Goal: Task Accomplishment & Management: Manage account settings

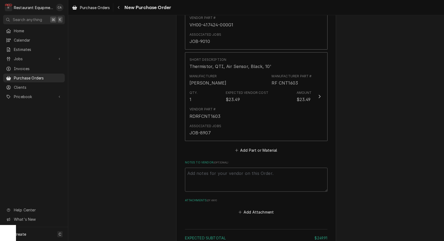
scroll to position [287, 0]
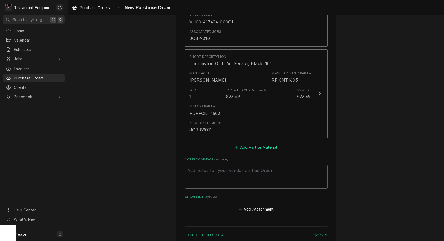
click at [252, 143] on button "Add Part or Material" at bounding box center [256, 146] width 44 height 7
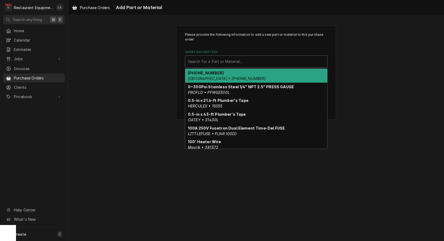
click at [204, 62] on div "Search for a Part or Material..." at bounding box center [256, 62] width 137 height 6
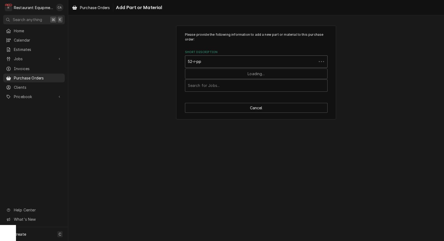
type input "52-r-ppf"
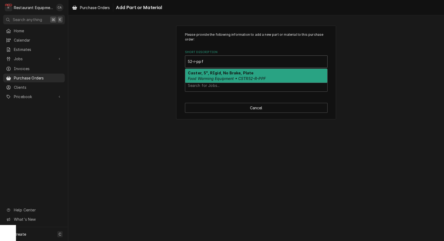
click at [200, 74] on strong "Caster, 5", RIgid, No Brake, Plate" at bounding box center [221, 73] width 66 height 5
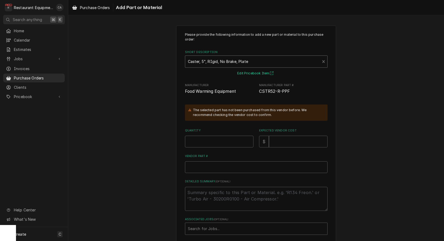
click at [248, 73] on button "Edit Pricebook Item" at bounding box center [255, 73] width 39 height 7
type textarea "x"
drag, startPoint x: 322, startPoint y: 60, endPoint x: 303, endPoint y: 61, distance: 19.5
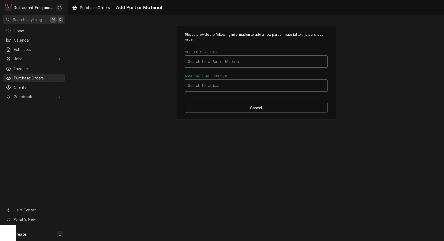
click at [230, 61] on div "Search for a Part or Material..." at bounding box center [256, 62] width 137 height 6
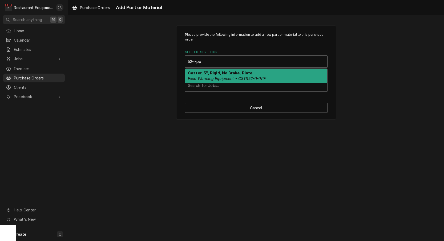
type input "52-r-ppf"
click at [220, 76] on em "Food Warming Equipment • CSTR52-R-PPF" at bounding box center [227, 78] width 78 height 5
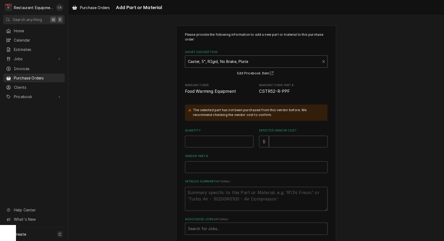
click at [211, 117] on div "The selected part has not been purchased from this vendor before. We recommend …" at bounding box center [256, 112] width 143 height 16
click at [205, 136] on input "Quantity" at bounding box center [219, 142] width 68 height 12
type textarea "x"
type input "4"
click at [301, 140] on input "Expected Vendor Cost" at bounding box center [298, 142] width 59 height 12
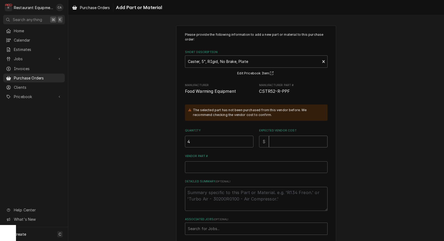
click at [289, 137] on input "Expected Vendor Cost" at bounding box center [298, 142] width 59 height 12
type textarea "x"
type input "7"
type textarea "x"
type input "78"
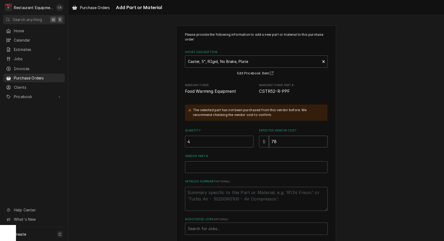
type textarea "x"
type input "78.3"
type textarea "x"
type input "78.30"
drag, startPoint x: 205, startPoint y: 162, endPoint x: 202, endPoint y: 165, distance: 4.3
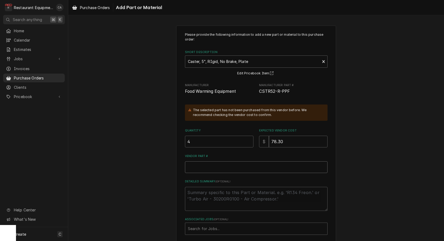
click at [204, 162] on input "Vendor Part #" at bounding box center [256, 167] width 143 height 12
paste input "FWECSTR52-R-PPF"
type textarea "x"
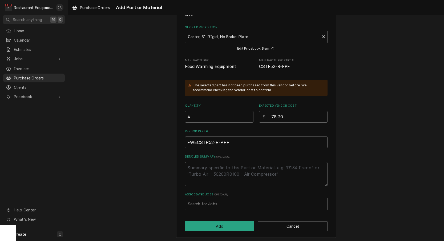
scroll to position [25, 0]
type input "FWECSTR52-R-PPF"
click at [203, 202] on div "Search for Jobs..." at bounding box center [256, 204] width 137 height 6
type input "9020"
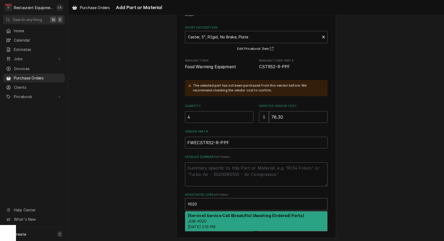
click at [201, 219] on em "JOB-9020" at bounding box center [197, 221] width 19 height 5
type textarea "x"
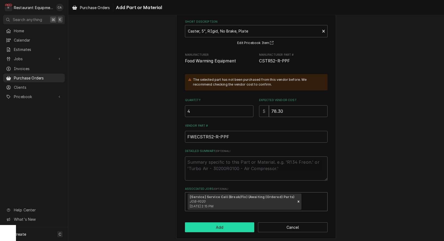
click at [206, 224] on button "Add" at bounding box center [220, 227] width 70 height 10
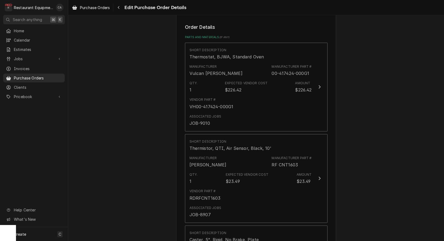
scroll to position [164, 0]
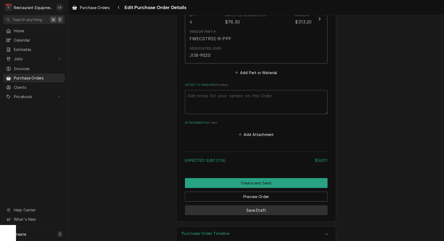
click at [255, 205] on button "Save Draft" at bounding box center [256, 210] width 143 height 10
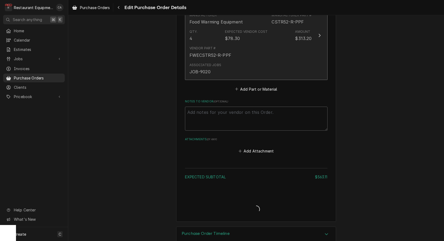
type textarea "x"
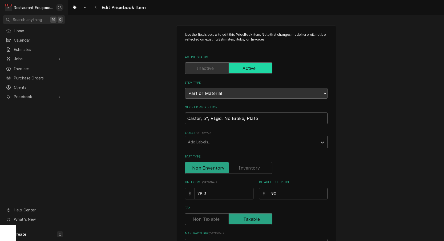
click at [212, 112] on input "Caster, 5", RIgid, No Brake, Plate" at bounding box center [256, 118] width 143 height 12
type textarea "x"
type input "Caster, 5", Rgid, No Brake, Plate"
type textarea "x"
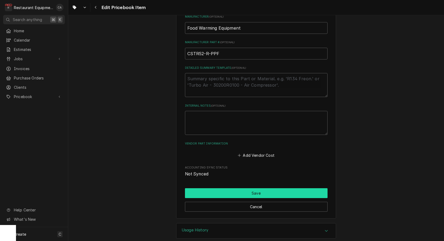
type input "Caster, 5", Rigid, No Brake, Plate"
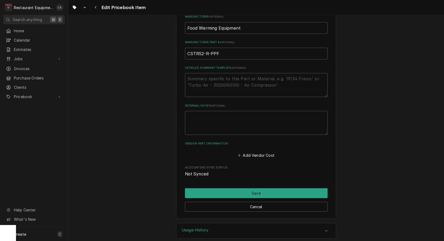
drag, startPoint x: 253, startPoint y: 185, endPoint x: 216, endPoint y: 168, distance: 41.1
click at [253, 188] on button "Save" at bounding box center [256, 193] width 143 height 10
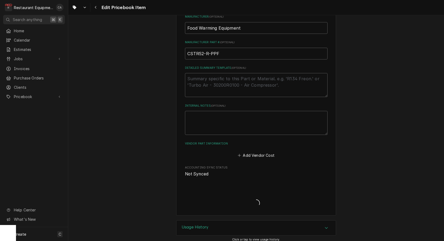
type textarea "x"
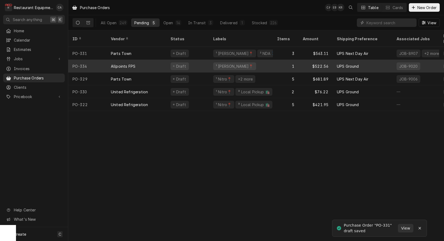
click at [136, 62] on div "Allpoints FPS" at bounding box center [137, 66] width 60 height 13
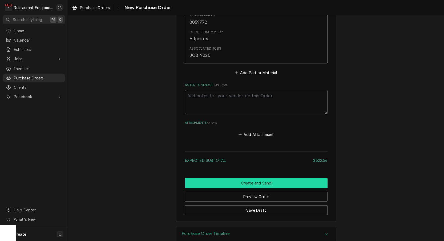
click at [264, 178] on button "Create and Send" at bounding box center [256, 183] width 143 height 10
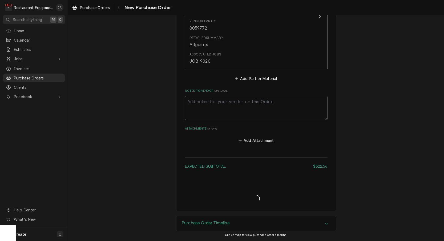
type textarea "x"
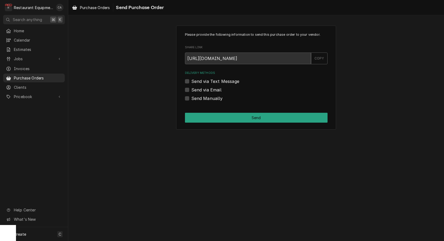
click at [213, 99] on label "Send Manually" at bounding box center [206, 98] width 31 height 6
click at [213, 99] on input "Send Manually" at bounding box center [262, 101] width 143 height 12
checkbox input "true"
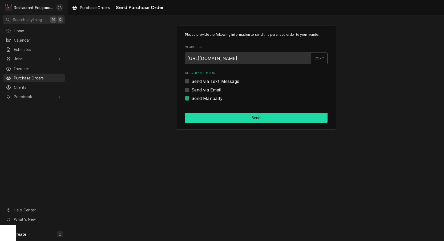
click at [232, 116] on button "Send" at bounding box center [256, 118] width 143 height 10
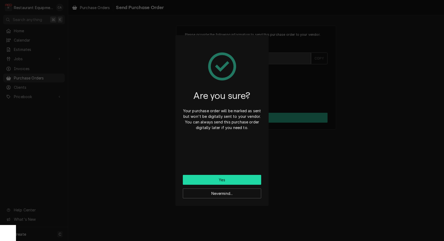
click at [217, 177] on button "Yes" at bounding box center [222, 180] width 78 height 10
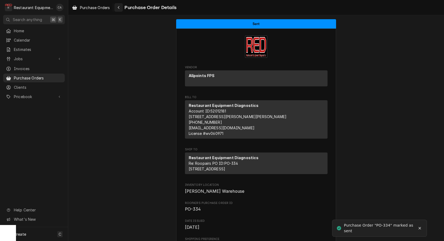
click at [118, 7] on div "Navigate back" at bounding box center [118, 7] width 5 height 5
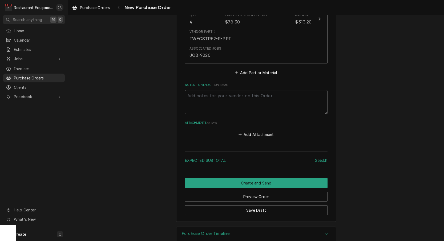
click at [250, 69] on button "Add Part or Material" at bounding box center [256, 72] width 44 height 7
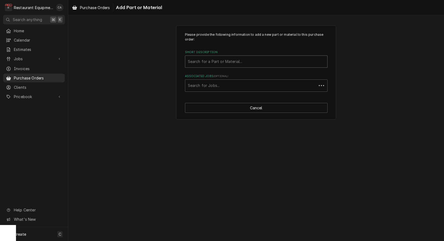
click at [213, 61] on div "Search for a Part or Material..." at bounding box center [256, 62] width 137 height 6
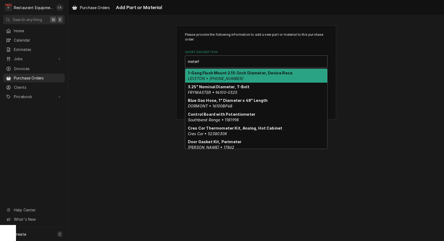
type input "meterh1"
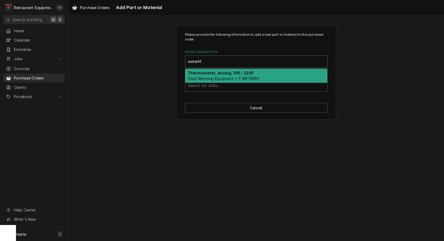
click at [209, 74] on strong "Thermometer, Analog, 100 - 220F" at bounding box center [221, 73] width 66 height 5
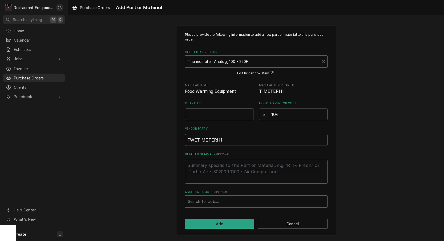
click at [210, 116] on input "Quantity" at bounding box center [219, 114] width 68 height 12
type textarea "x"
type input "2"
click at [282, 114] on input "104" at bounding box center [298, 114] width 59 height 12
drag, startPoint x: 285, startPoint y: 113, endPoint x: 258, endPoint y: 111, distance: 27.0
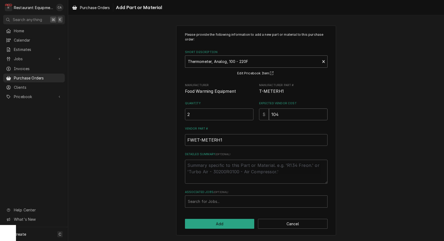
click at [260, 112] on div "$ 104" at bounding box center [293, 114] width 68 height 12
type textarea "x"
type input "9"
type textarea "x"
type input "90"
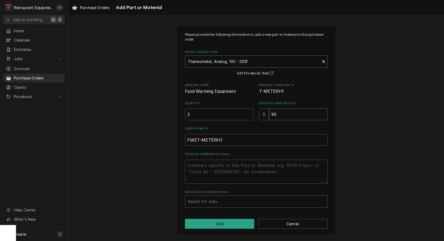
type textarea "x"
type input "90.4"
type textarea "x"
type input "90.48"
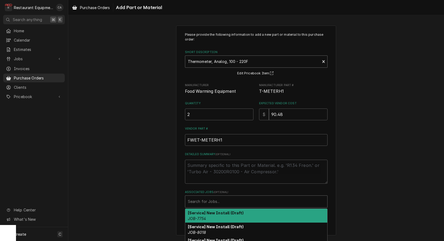
click at [213, 201] on div "Search for Jobs..." at bounding box center [256, 202] width 137 height 6
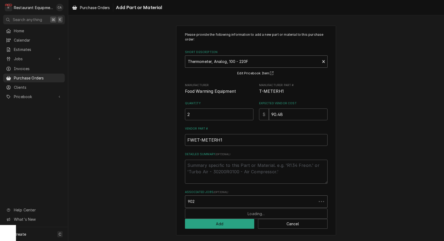
type input "9024"
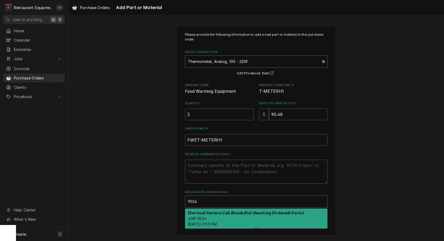
click at [204, 216] on em "JOB-9024" at bounding box center [197, 218] width 19 height 5
type textarea "x"
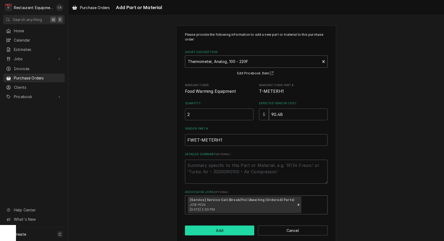
click at [208, 228] on button "Add" at bounding box center [220, 230] width 70 height 10
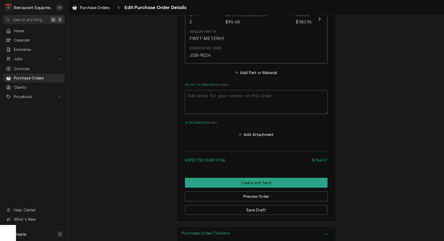
drag, startPoint x: 235, startPoint y: 200, endPoint x: 163, endPoint y: 182, distance: 74.5
click at [235, 205] on button "Save Draft" at bounding box center [256, 210] width 143 height 10
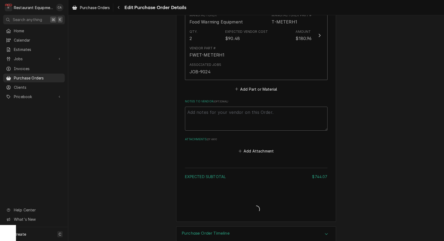
type textarea "x"
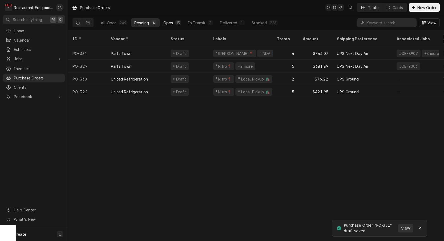
click at [170, 24] on div "Open" at bounding box center [168, 23] width 10 height 6
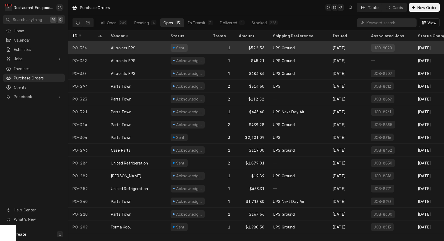
click at [272, 46] on div "UPS Ground" at bounding box center [299, 47] width 60 height 13
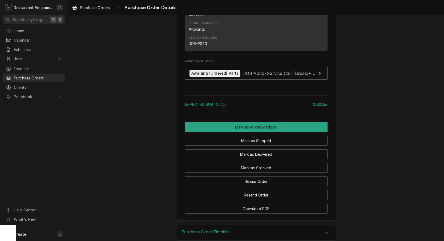
scroll to position [375, 0]
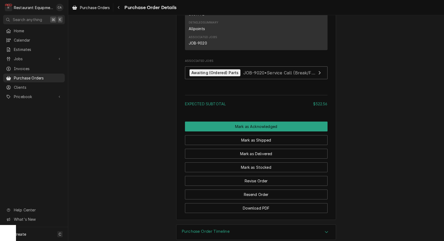
drag, startPoint x: 120, startPoint y: 141, endPoint x: 116, endPoint y: 145, distance: 5.7
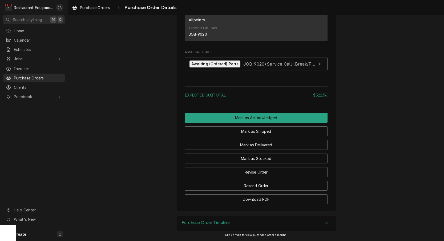
scroll to position [390, 0]
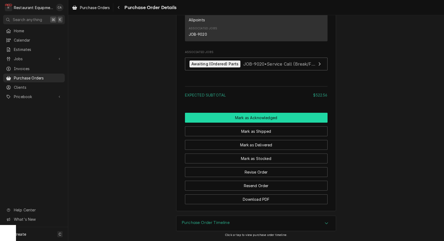
click at [242, 122] on button "Mark as Acknowledged" at bounding box center [256, 118] width 143 height 10
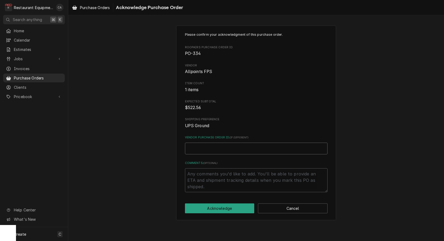
click at [209, 146] on input "Vendor Purchase Order ID ( if different )" at bounding box center [256, 149] width 143 height 12
paste input "71836107-00."
type textarea "x"
type input "71836107-00."
click at [222, 206] on button "Acknowledge" at bounding box center [220, 208] width 70 height 10
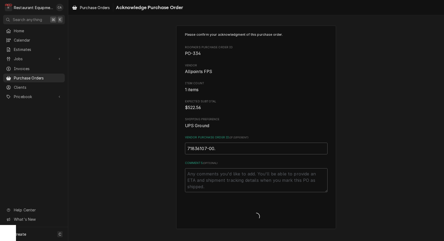
type textarea "x"
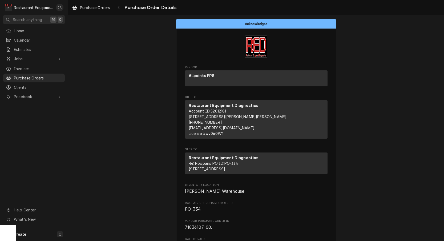
scroll to position [4, 0]
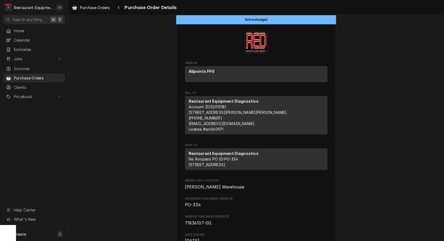
drag, startPoint x: 91, startPoint y: 8, endPoint x: 90, endPoint y: 15, distance: 7.0
click at [91, 8] on span "Purchase Orders" at bounding box center [95, 8] width 30 height 6
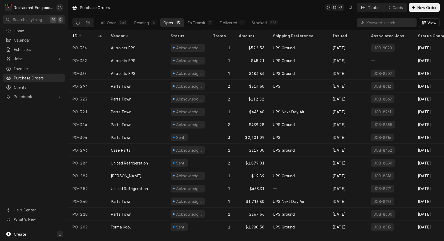
click at [150, 9] on div "Purchase Orders CA EB KR Table Cards New Order" at bounding box center [256, 7] width 376 height 15
click at [414, 6] on icon "Dynamic Content Wrapper" at bounding box center [413, 8] width 3 height 4
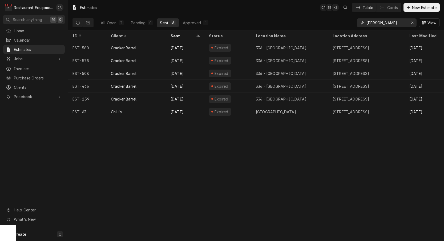
drag, startPoint x: 384, startPoint y: 23, endPoint x: 358, endPoint y: 22, distance: 25.9
click at [358, 22] on div "barb" at bounding box center [387, 22] width 60 height 9
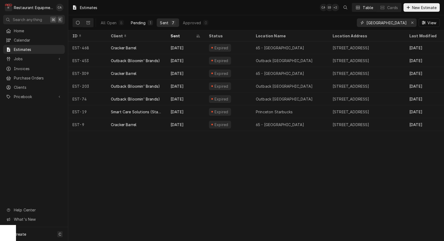
type input "Princeton"
click at [139, 23] on div "Pending" at bounding box center [138, 23] width 15 height 6
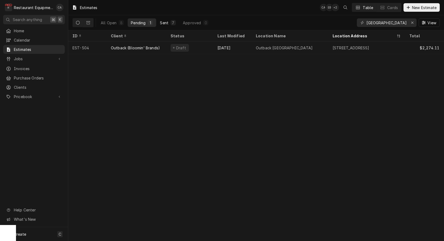
click at [165, 23] on div "Sent" at bounding box center [164, 23] width 9 height 6
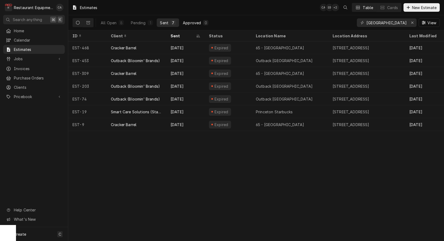
click at [186, 21] on div "Approved" at bounding box center [192, 23] width 18 height 6
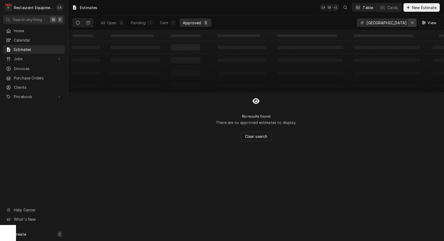
click at [412, 24] on icon "Erase input" at bounding box center [412, 23] width 3 height 4
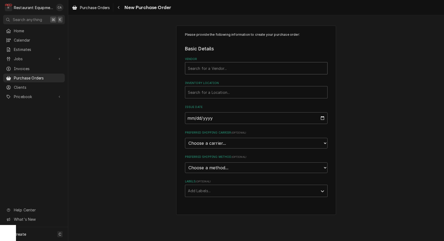
click at [209, 68] on div "Search for a Vendor..." at bounding box center [256, 69] width 137 height 6
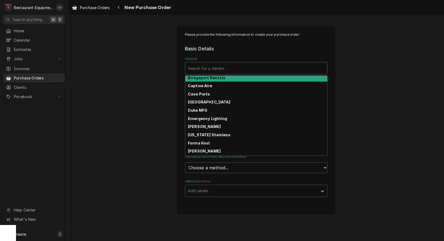
scroll to position [53, 0]
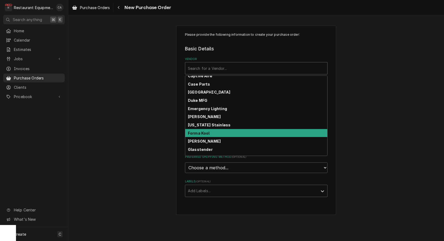
drag, startPoint x: 203, startPoint y: 131, endPoint x: 189, endPoint y: 120, distance: 17.9
click at [202, 131] on strong "Forma Kool" at bounding box center [199, 133] width 22 height 5
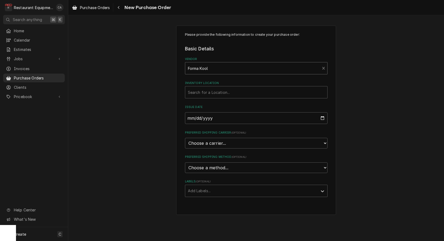
click at [141, 96] on div "Please provide the following information to create your purchase order: Basic D…" at bounding box center [256, 120] width 376 height 199
click at [194, 91] on div "Search for a Location..." at bounding box center [256, 93] width 137 height 6
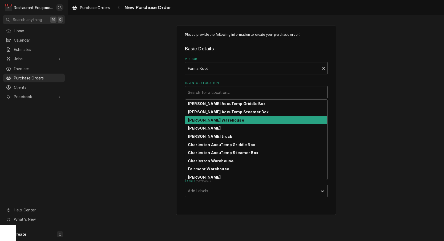
drag, startPoint x: 197, startPoint y: 120, endPoint x: 164, endPoint y: 115, distance: 32.7
click at [196, 120] on strong "Beckley Warehouse" at bounding box center [216, 120] width 56 height 5
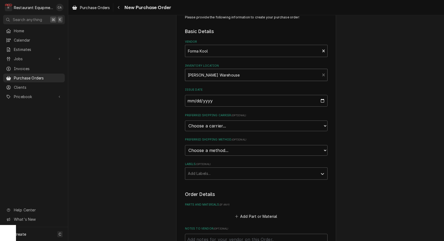
scroll to position [78, 0]
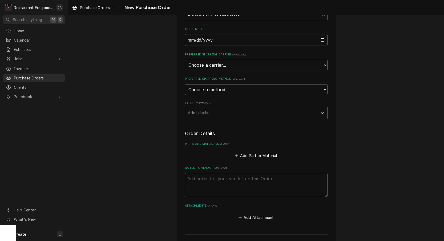
select select "4"
type textarea "x"
select select "1"
click at [165, 103] on div "Please provide the following information to create your purchase order: Basic D…" at bounding box center [256, 119] width 376 height 353
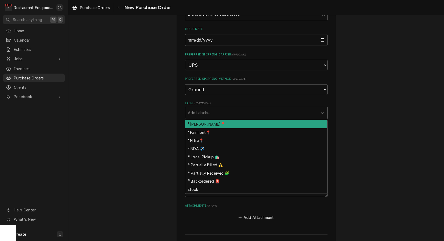
click at [200, 110] on div "Add Labels..." at bounding box center [251, 113] width 127 height 6
drag, startPoint x: 201, startPoint y: 114, endPoint x: 180, endPoint y: 118, distance: 21.4
click at [201, 120] on div "¹ Beckley📍" at bounding box center [256, 124] width 142 height 8
type textarea "x"
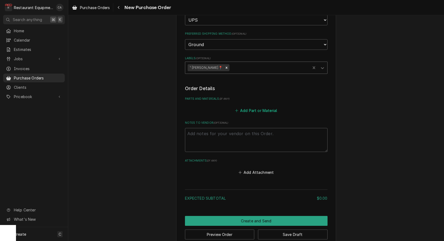
scroll to position [123, 0]
click at [256, 107] on button "Add Part or Material" at bounding box center [256, 110] width 44 height 7
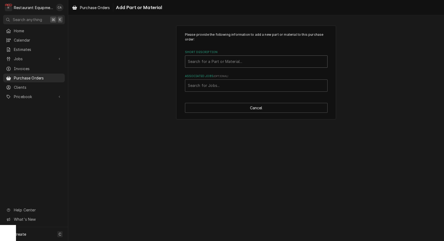
click at [216, 62] on div "Search for a Part or Material..." at bounding box center [256, 62] width 137 height 6
type input "75226"
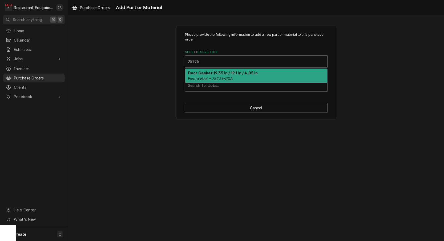
click at [222, 76] on em "Forma Kool • 75226-RGA" at bounding box center [210, 78] width 45 height 5
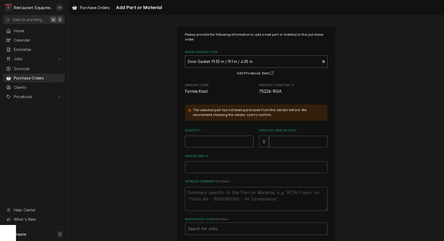
click at [230, 138] on input "Quantity" at bounding box center [219, 142] width 68 height 12
type textarea "x"
type input "1"
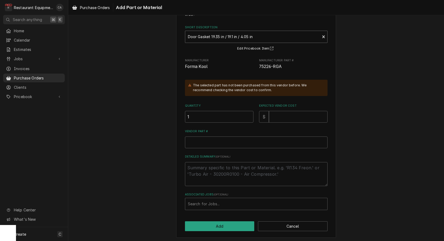
scroll to position [25, 0]
click at [276, 115] on input "Expected Vendor Cost" at bounding box center [298, 117] width 59 height 12
type textarea "x"
type input "0"
drag, startPoint x: 207, startPoint y: 225, endPoint x: 156, endPoint y: 175, distance: 71.4
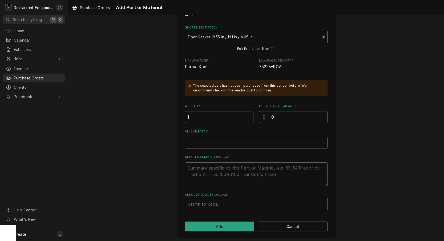
click at [134, 161] on div "Please provide the following information to add a new part or material to this …" at bounding box center [256, 119] width 376 height 246
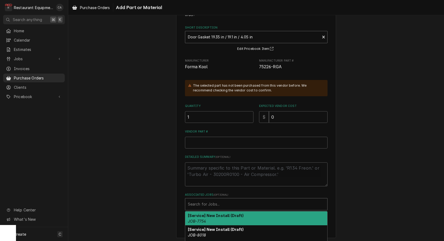
click at [195, 199] on div "Associated Jobs" at bounding box center [256, 204] width 137 height 10
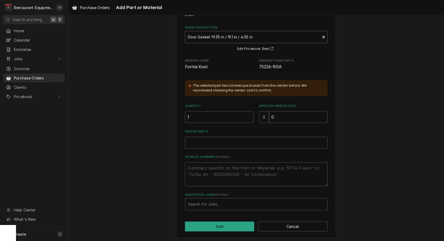
drag, startPoint x: 71, startPoint y: 85, endPoint x: 161, endPoint y: 10, distance: 117.1
click at [75, 85] on div "Please provide the following information to add a new part or material to this …" at bounding box center [256, 119] width 376 height 246
click at [201, 143] on input "Vendor Part #" at bounding box center [256, 143] width 143 height 12
type textarea "x"
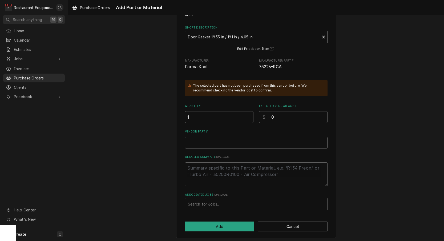
type input "7"
type textarea "x"
type input "75"
type textarea "x"
type input "752"
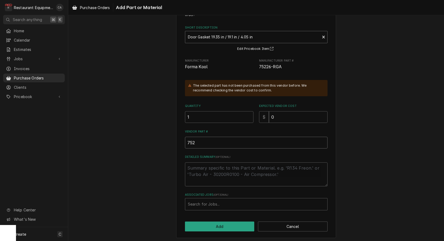
type textarea "x"
type input "7522"
type textarea "x"
type input "75226"
type textarea "x"
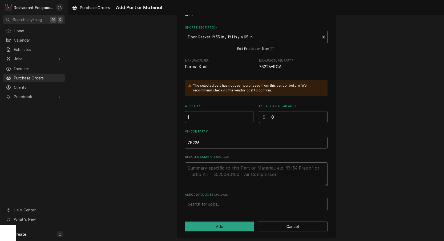
type input "75226-"
type textarea "x"
type input "75226-R"
type textarea "x"
type input "75226-RG"
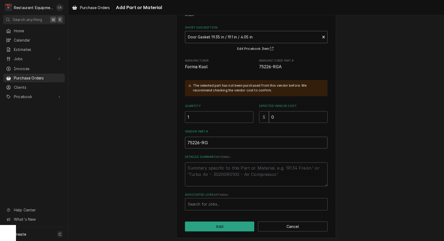
type textarea "x"
type input "75226-RGA"
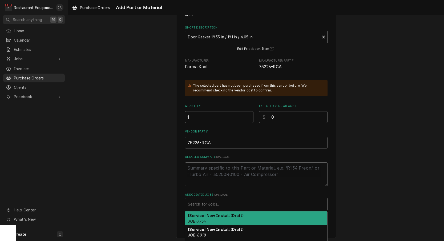
click at [192, 201] on div "Search for Jobs..." at bounding box center [256, 204] width 137 height 6
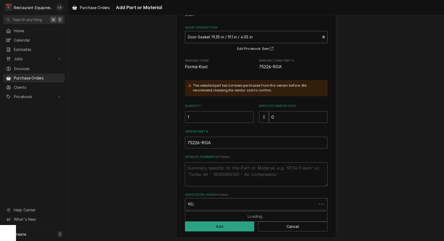
type input "9025"
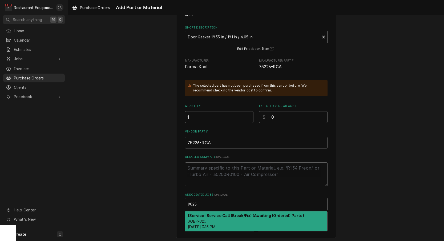
click at [194, 219] on em "JOB-9025" at bounding box center [197, 221] width 18 height 5
type textarea "x"
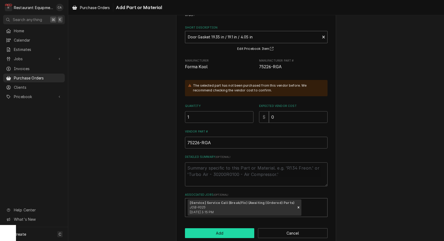
click at [212, 232] on button "Add" at bounding box center [220, 233] width 70 height 10
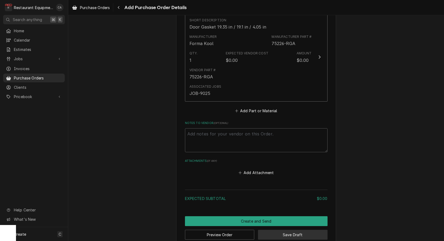
click at [296, 230] on button "Save Draft" at bounding box center [293, 235] width 70 height 10
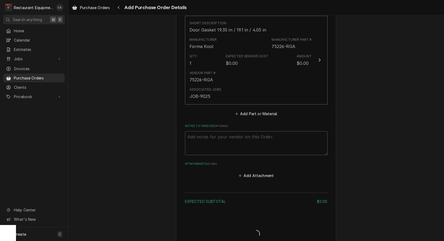
type textarea "x"
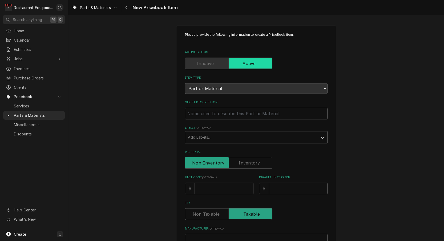
click at [118, 99] on div "Please provide the following information to create a PriceBook item. Active Sta…" at bounding box center [256, 212] width 376 height 382
click at [192, 109] on input "Short Description" at bounding box center [256, 114] width 143 height 12
type input "D"
type textarea "x"
type input "Do"
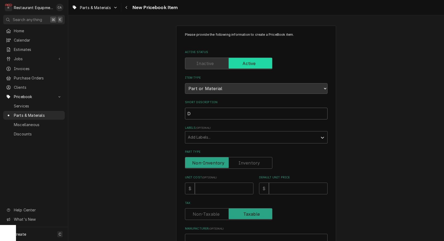
type textarea "x"
type input "Doo"
type textarea "x"
type input "Door"
type textarea "x"
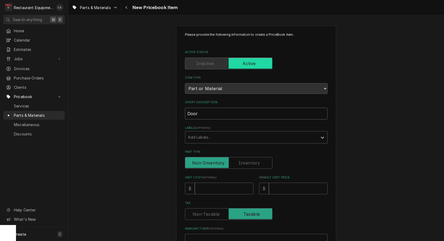
type input "Door"
type textarea "x"
type input "Door G"
type textarea "x"
type input "Door Ga"
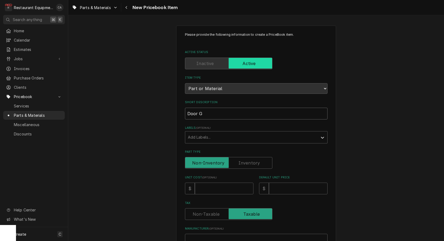
type textarea "x"
type input "Door Gas"
type textarea "x"
type input "Door Gask"
type textarea "x"
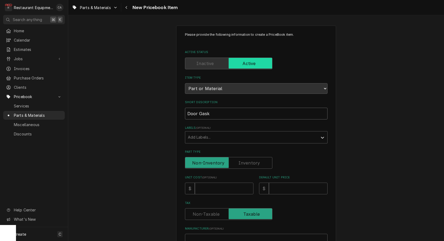
type input "Door [PERSON_NAME]"
type textarea "x"
type input "Door Gasket"
type textarea "x"
type input "Door Gasket"
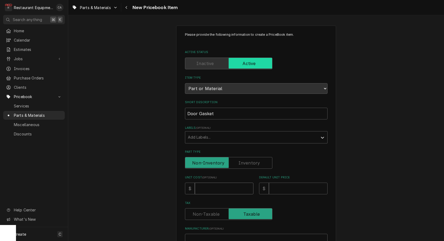
click at [204, 186] on input "Unit Cost ( optional )" at bounding box center [224, 189] width 59 height 12
type input "2"
type textarea "x"
type input "25"
type textarea "x"
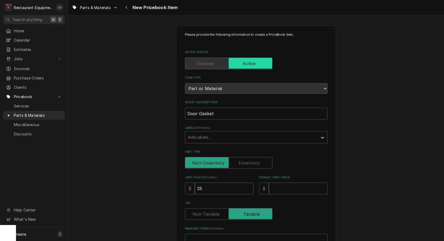
type input "250"
type textarea "x"
type input "250"
type input "2"
type textarea "x"
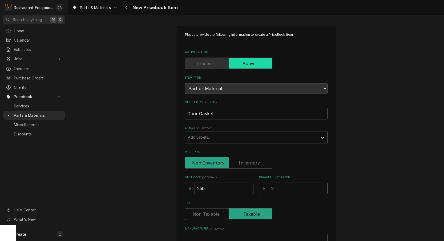
type input "25"
type textarea "x"
type input "250"
type textarea "x"
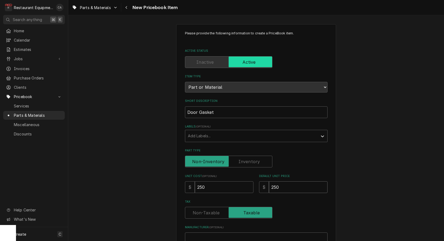
click at [282, 181] on input "250" at bounding box center [298, 187] width 59 height 12
type input "3"
type textarea "x"
type input "38"
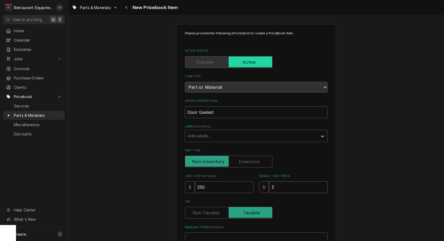
type textarea "x"
type input "382"
type textarea "x"
type input "382.2"
type textarea "x"
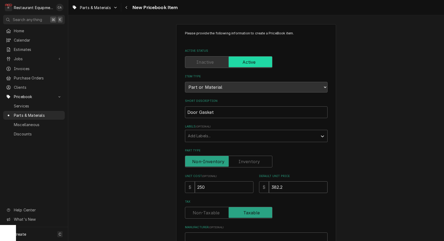
type input "382.26"
type textarea "x"
type input "382.26"
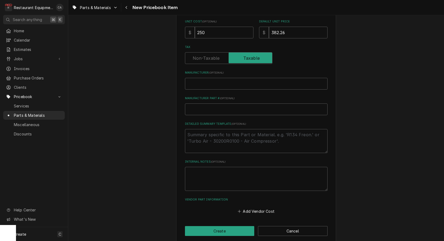
scroll to position [0, 0]
click at [214, 78] on input "Manufacturer ( optional )" at bounding box center [256, 84] width 143 height 12
type input "F"
type textarea "x"
type input "Fo"
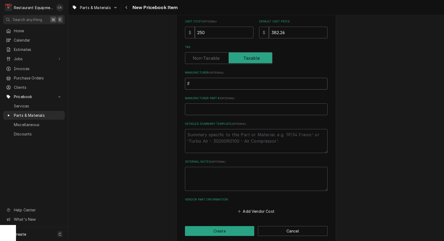
type textarea "x"
type input "For"
type textarea "x"
type input "Form"
type textarea "x"
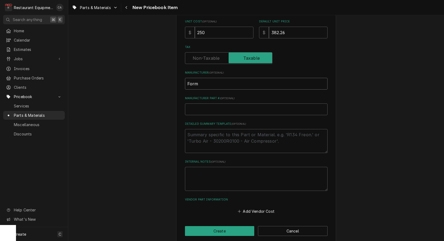
type input "Forma"
type textarea "x"
type input "Forma"
type textarea "x"
type input "Forma K"
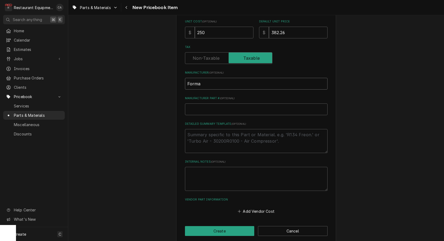
type textarea "x"
type input "Forma Ko"
type textarea "x"
type input "Forma Koo"
type textarea "x"
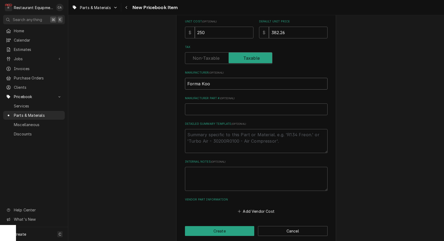
type input "Forma Kool"
type textarea "x"
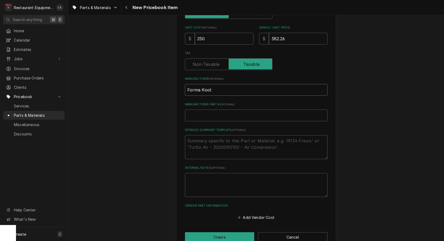
type input "Forma Kool"
click at [213, 110] on input "Manufacturer Part # ( optional )" at bounding box center [256, 116] width 143 height 12
type input "7"
type textarea "x"
type input "75"
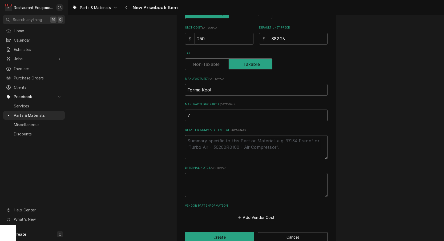
type textarea "x"
type input "752"
type textarea "x"
type input "7522"
type textarea "x"
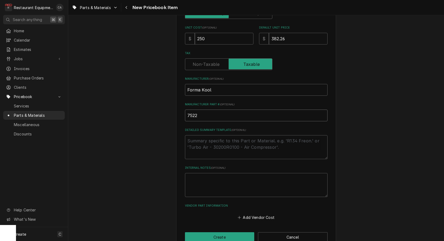
type input "75226"
type textarea "x"
type input "75226-"
type textarea "x"
type input "75226-R"
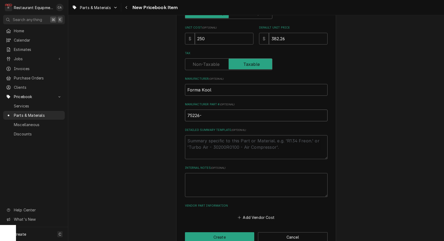
type textarea "x"
type input "75226-RG"
type textarea "x"
type input "75226-RGA"
type textarea "x"
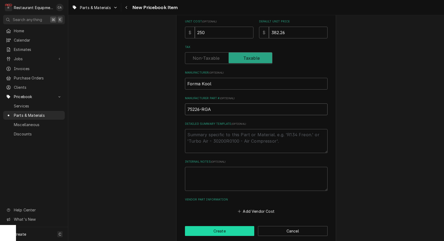
type input "75226-RGA"
drag, startPoint x: 218, startPoint y: 226, endPoint x: 188, endPoint y: 181, distance: 54.3
click at [218, 226] on button "Create" at bounding box center [220, 231] width 70 height 10
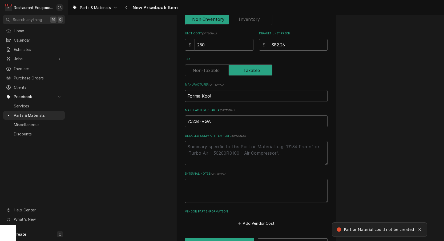
type textarea "x"
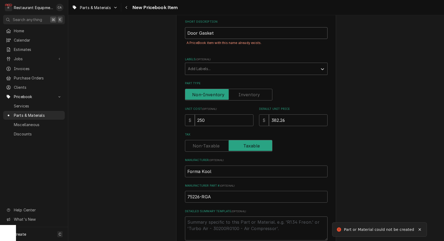
click at [221, 29] on input "Door Gasket" at bounding box center [256, 33] width 143 height 12
type input "Door Gasket"
type textarea "x"
type input "Door Gasket 1"
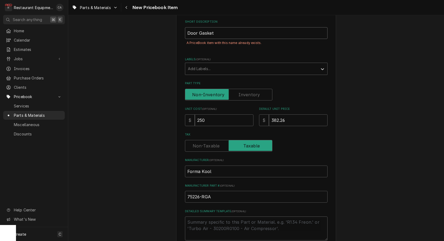
type textarea "x"
type input "Door Gasket 19"
type textarea "x"
type input "Door Gasket 19."
type textarea "x"
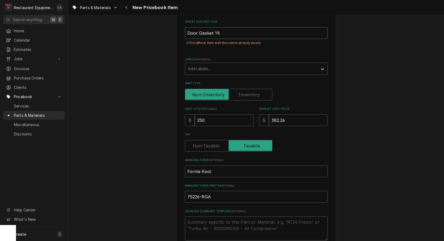
type input "Door Gasket 19.3"
type textarea "x"
type input "Door Gasket 19.35"
type textarea "x"
type input "Door Gasket 19.35i"
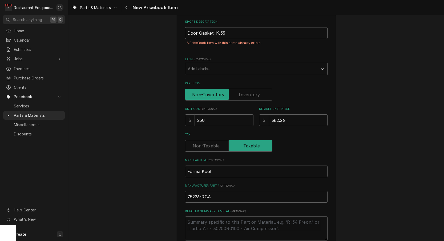
type textarea "x"
type input "Door Gasket 19.35in"
type textarea "x"
type input "Door Gasket 19.35in"
type textarea "x"
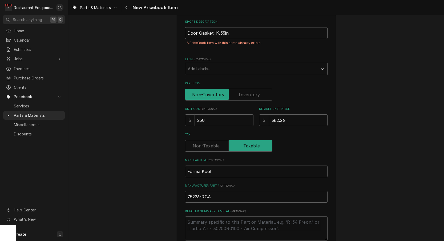
type input "Door Gasket 19.35in /"
type textarea "x"
type input "Door Gasket 19.35in /"
type textarea "x"
type input "Door Gasket 19.35in / 1"
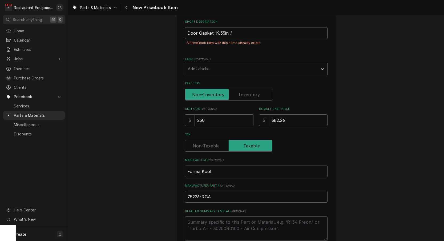
type textarea "x"
type input "Door Gasket 19.35in / 19"
type textarea "x"
type input "Door Gasket 19.35in / 19."
type textarea "x"
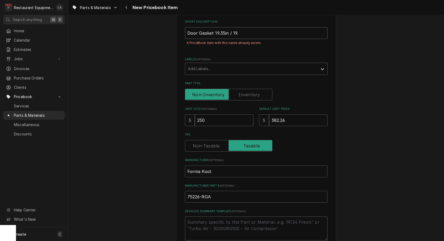
type input "Door Gasket 19.35in / 19.1"
type textarea "x"
type input "Door Gasket 19.35in / 19.1i"
type textarea "x"
type input "Door Gasket 19.35in / 19.1in"
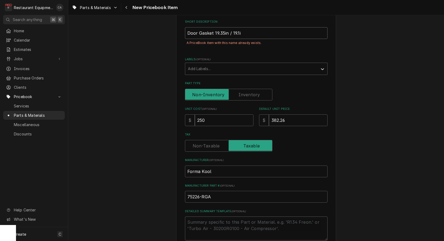
type textarea "x"
type input "Door Gasket 19.35in / 19.1in"
type textarea "x"
type input "Door Gasket 19.35in / 19.1in /"
type textarea "x"
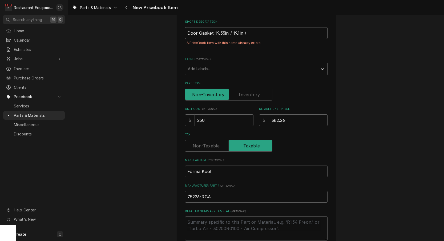
type input "Door Gasket 19.35in / 19.1in /"
type textarea "x"
type input "Door Gasket 19.35in / 19.1in / 4"
type textarea "x"
type input "Door Gasket 19.35in / 19.1in / 4."
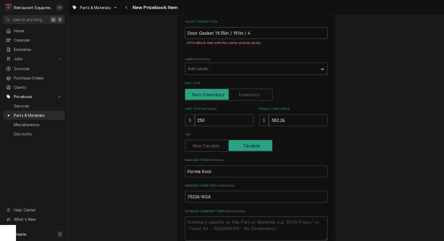
type textarea "x"
type input "Door Gasket 19.35in / 19.1in / 4.0"
type textarea "x"
type input "Door Gasket 19.35in / 19.1in / 4.05"
type textarea "x"
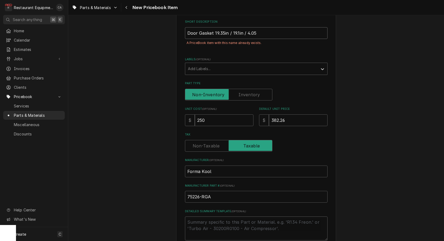
type input "Door Gasket 19.35in / 19.1in / 4.05i"
type textarea "x"
type input "Door Gasket 19.35in / 19.1in / 4.05in"
type textarea "x"
type input "Door Gasket 19.35in / 19.1in / 4.05 in"
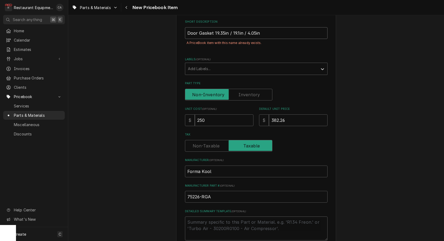
type textarea "x"
type input "Door Gasket 19.35in / 19.1 in / 4.05 in"
type textarea "x"
type input "Door Gasket 19.35 in / 19.1 in / 4.05 in"
type textarea "x"
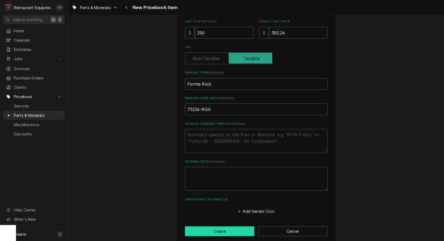
type input "Door Gasket 19.35 in / 19.1 in / 4.05 in"
click at [211, 226] on button "Create" at bounding box center [220, 231] width 70 height 10
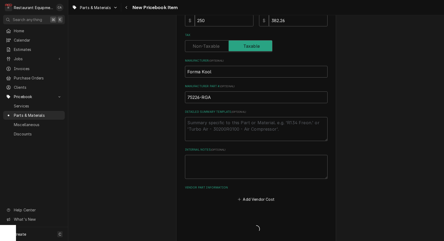
type textarea "x"
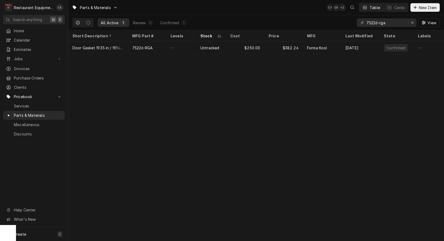
click at [193, 147] on div "Parts & Materials CA EB + 2 Table Cards New Item All Active 1 Review 0 Confirme…" at bounding box center [256, 120] width 376 height 241
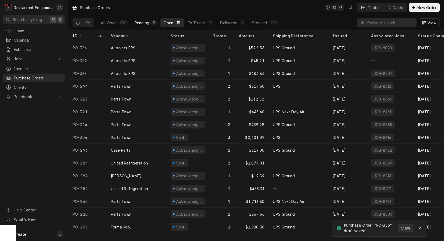
click at [142, 24] on div "Pending" at bounding box center [142, 23] width 15 height 6
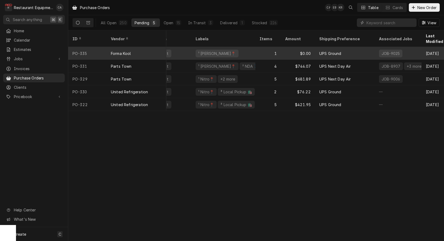
scroll to position [0, 18]
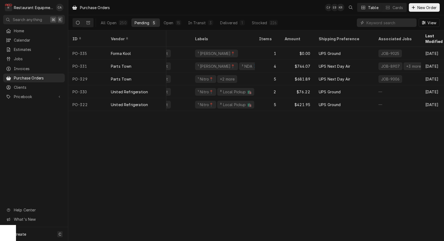
drag, startPoint x: 225, startPoint y: 160, endPoint x: 226, endPoint y: 156, distance: 4.4
click at [226, 156] on div "Purchase Orders CA EB KR Table Cards New Order All Open 250 Pending 5 Open 15 I…" at bounding box center [256, 120] width 376 height 241
click at [265, 19] on button "Stocked 226" at bounding box center [265, 22] width 33 height 9
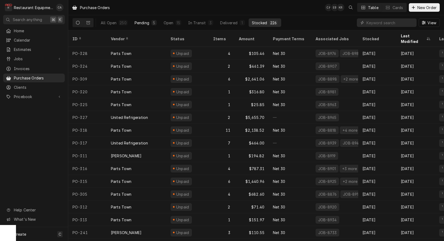
click at [147, 25] on div "Pending" at bounding box center [142, 23] width 15 height 6
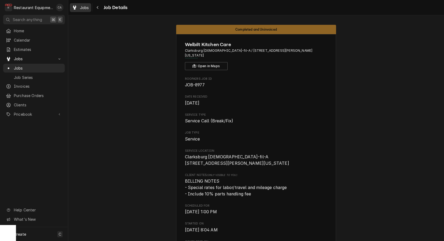
click at [88, 8] on span "Jobs" at bounding box center [84, 8] width 9 height 6
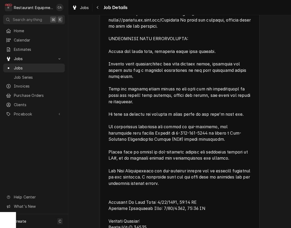
scroll to position [337, 0]
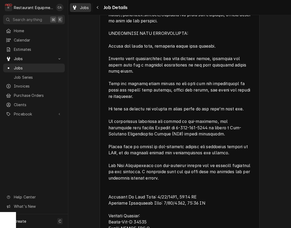
click at [79, 7] on div "Jobs" at bounding box center [80, 7] width 19 height 7
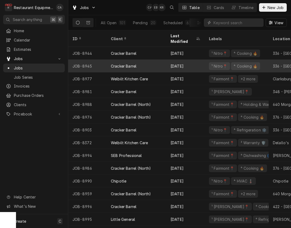
click at [187, 60] on div "[DATE]" at bounding box center [185, 66] width 38 height 13
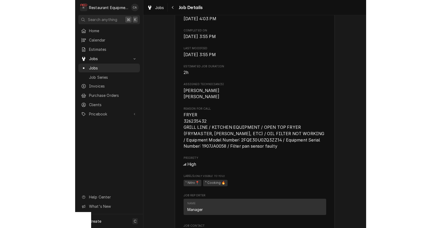
scroll to position [200, 0]
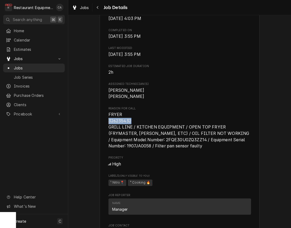
drag, startPoint x: 135, startPoint y: 123, endPoint x: 111, endPoint y: 121, distance: 23.8
click at [109, 121] on span "FRYER 326235432 GRILL LINE / KITCHEN EQUIPMENT / OPEN TOP FRYER (FRYMASTER, [PE…" at bounding box center [179, 131] width 143 height 38
copy span "326235432"
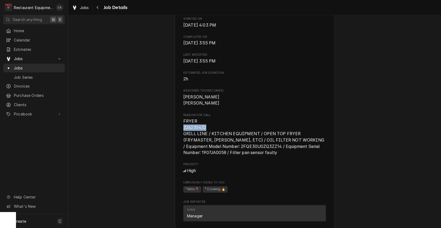
scroll to position [181, 0]
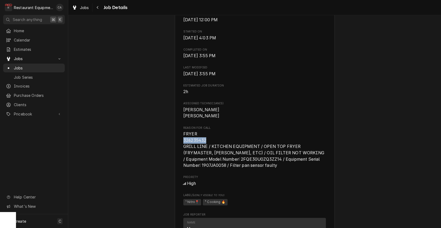
click at [198, 140] on span "FRYER 326235432 GRILL LINE / KITCHEN EQUIPMENT / OPEN TOP FRYER (FRYMASTER, [PE…" at bounding box center [254, 150] width 142 height 37
drag, startPoint x: 216, startPoint y: 140, endPoint x: 211, endPoint y: 140, distance: 4.6
click at [216, 140] on span "FRYER 326235432 GRILL LINE / KITCHEN EQUIPMENT / OPEN TOP FRYER (FRYMASTER, [PE…" at bounding box center [254, 150] width 143 height 38
drag, startPoint x: 211, startPoint y: 140, endPoint x: 183, endPoint y: 139, distance: 28.3
click at [183, 139] on div "Cracker Barrel 336 - [GEOGRAPHIC_DATA] / 3 [GEOGRAPHIC_DATA] 25504 Open in Maps…" at bounding box center [255, 226] width 160 height 746
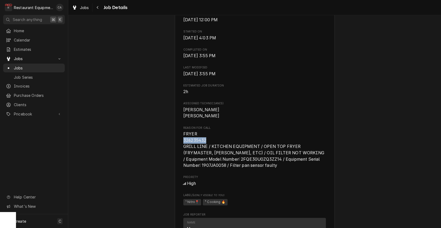
copy span "326235432"
click at [140, 109] on div "Completed and Uninvoiced Cracker Barrel 336 - Barboursville / 3 Cracker Barrel …" at bounding box center [254, 222] width 373 height 764
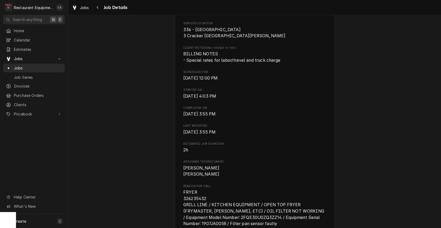
scroll to position [108, 0]
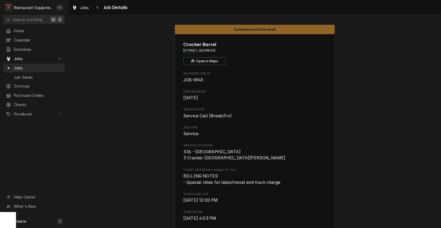
scroll to position [0, 0]
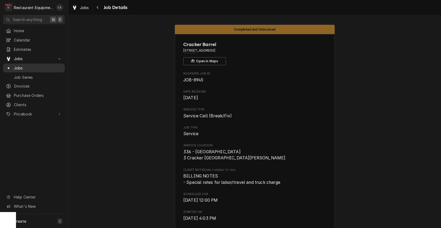
click at [21, 66] on span "Jobs" at bounding box center [38, 68] width 48 height 6
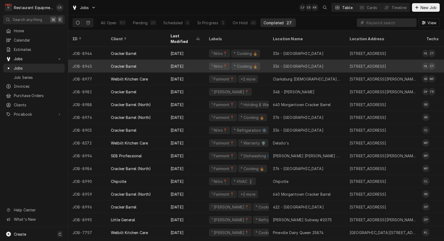
click at [286, 63] on div "336 - [GEOGRAPHIC_DATA]" at bounding box center [298, 66] width 51 height 6
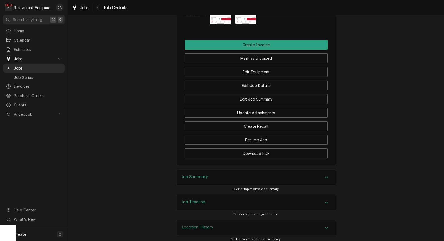
drag, startPoint x: 188, startPoint y: 173, endPoint x: 146, endPoint y: 159, distance: 44.4
click at [188, 174] on h3 "Job Summary" at bounding box center [195, 176] width 26 height 5
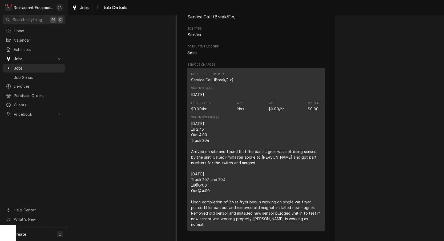
scroll to position [816, 0]
drag, startPoint x: 136, startPoint y: 117, endPoint x: 125, endPoint y: 93, distance: 26.5
click at [136, 117] on div "Job Summary Roopairs Job ID JOB-8945 Service Type Service Call (Break/Fix) Job …" at bounding box center [256, 210] width 376 height 483
click at [23, 65] on span "Jobs" at bounding box center [38, 68] width 48 height 6
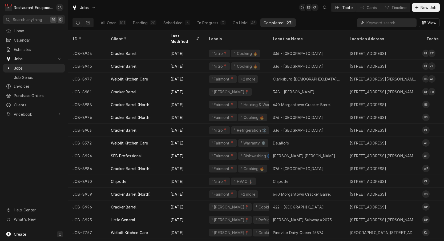
click at [378, 24] on input "Dynamic Content Wrapper" at bounding box center [389, 22] width 47 height 9
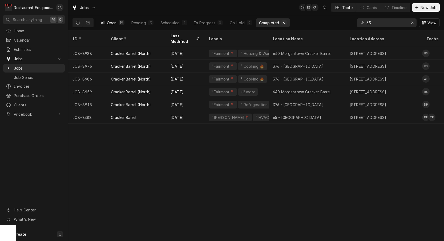
click at [115, 23] on div "All Open" at bounding box center [109, 23] width 16 height 6
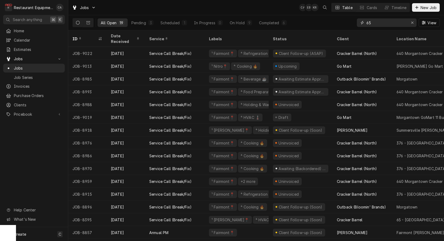
click at [376, 24] on input "65" at bounding box center [386, 22] width 40 height 9
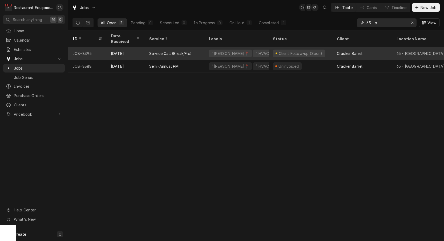
type input "65 - p"
click at [204, 48] on div "Service Call (Break/Fix)" at bounding box center [175, 53] width 60 height 13
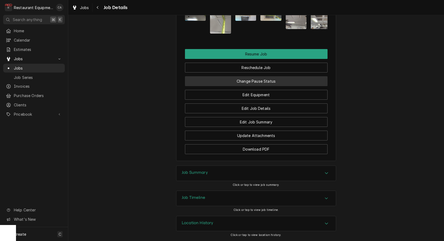
click at [266, 83] on button "Change Pause Status" at bounding box center [256, 81] width 143 height 10
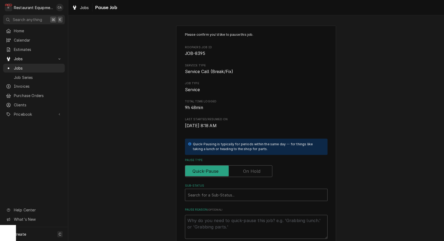
drag, startPoint x: 257, startPoint y: 167, endPoint x: 252, endPoint y: 184, distance: 17.4
click at [257, 168] on label "Pause Type" at bounding box center [228, 171] width 87 height 12
click at [257, 168] on input "Pause Type" at bounding box center [228, 171] width 83 height 12
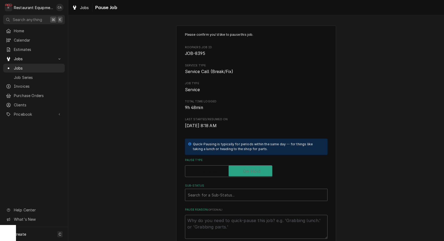
checkbox input "true"
type textarea "x"
click at [214, 192] on div "Search for a Sub-Status..." at bounding box center [256, 195] width 137 height 6
type input "parts rec"
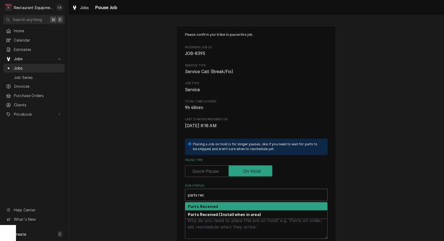
click at [204, 204] on strong "Parts Received" at bounding box center [203, 206] width 30 height 5
type textarea "x"
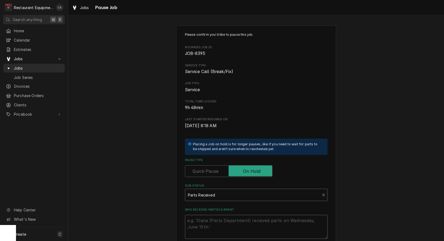
click at [205, 220] on textarea "Who received part(s) & when?" at bounding box center [256, 227] width 143 height 24
type textarea "x"
type textarea "9"
type textarea "x"
type textarea "9/"
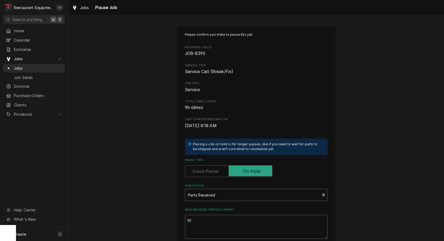
type textarea "x"
type textarea "9/2"
type textarea "x"
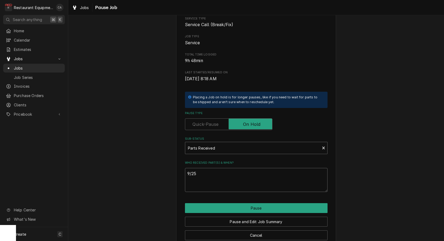
scroll to position [52, 0]
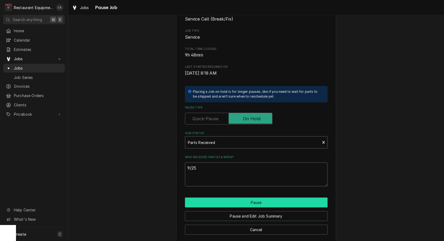
type textarea "9/25"
click at [231, 197] on button "Pause" at bounding box center [256, 202] width 143 height 10
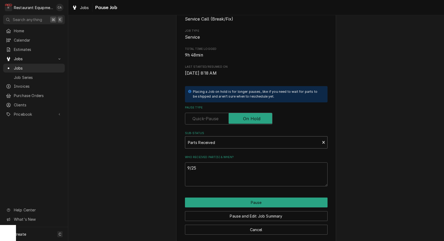
type textarea "x"
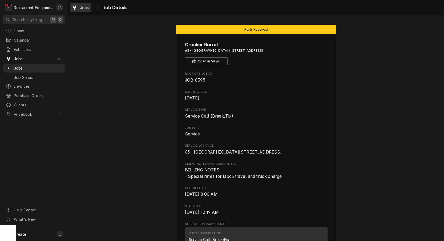
click at [85, 7] on span "Jobs" at bounding box center [84, 8] width 9 height 6
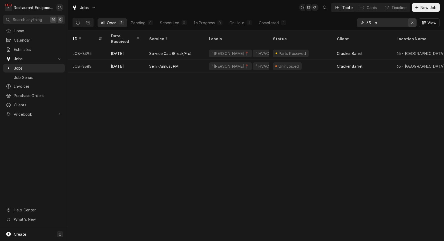
click at [410, 24] on div "Erase input" at bounding box center [412, 22] width 5 height 5
